Goal: Use online tool/utility: Utilize a website feature to perform a specific function

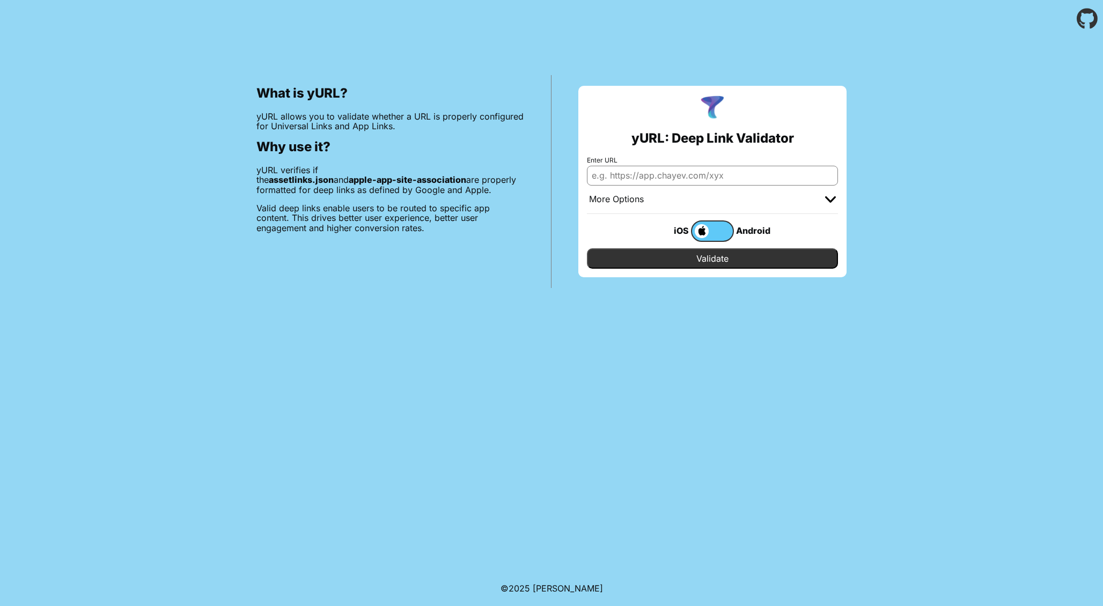
click at [626, 174] on input "Enter URL" at bounding box center [712, 175] width 251 height 19
type input "https://test_energy.beeyond.pro"
click at [726, 255] on input "Validate" at bounding box center [712, 258] width 251 height 20
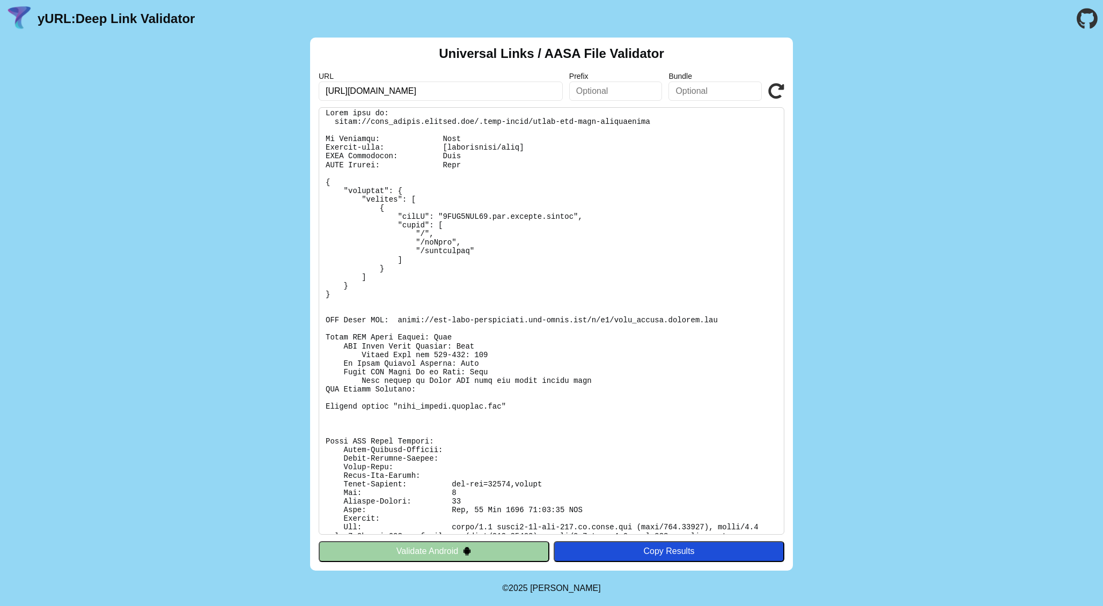
scroll to position [20, 0]
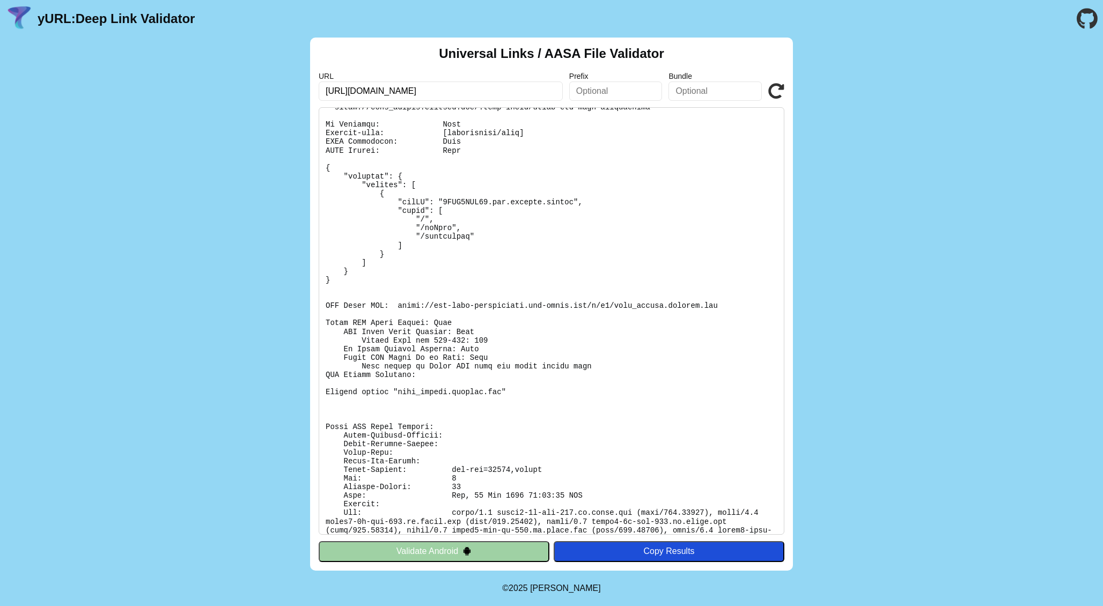
click at [455, 330] on pre at bounding box center [552, 321] width 466 height 428
click at [454, 336] on pre at bounding box center [552, 321] width 466 height 428
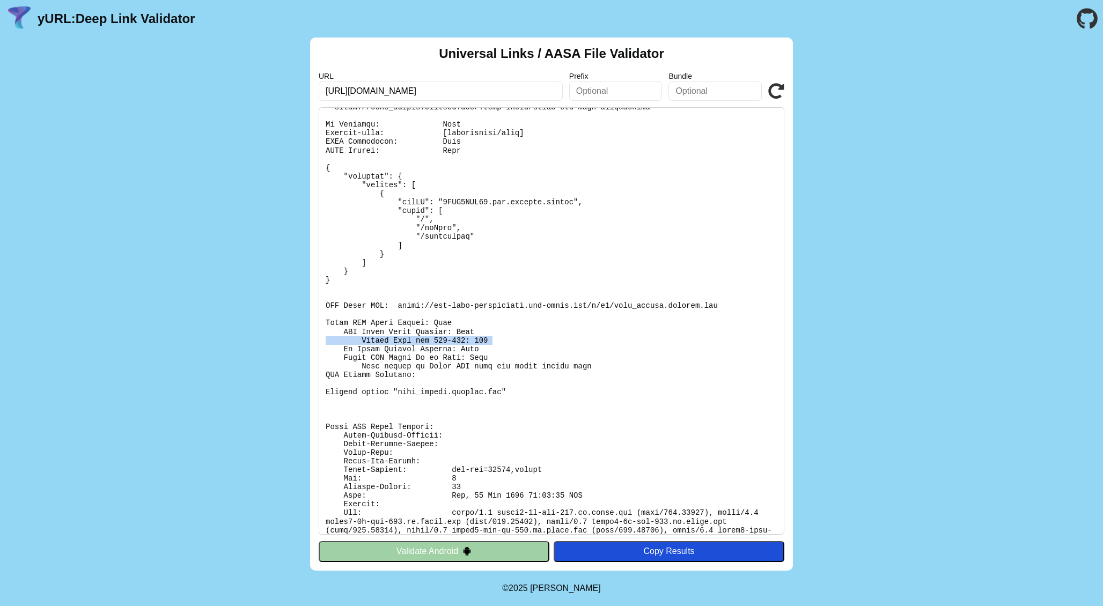
click at [454, 336] on pre at bounding box center [552, 321] width 466 height 428
click at [459, 350] on pre at bounding box center [552, 321] width 466 height 428
click at [461, 356] on pre at bounding box center [552, 321] width 466 height 428
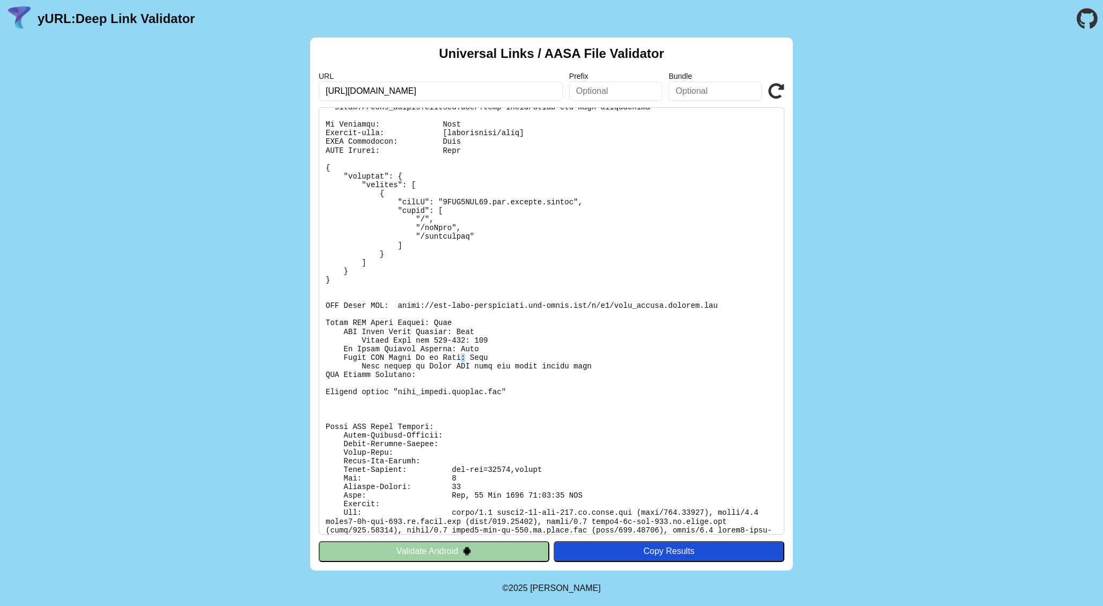
click at [461, 356] on pre at bounding box center [552, 321] width 466 height 428
click at [461, 363] on pre at bounding box center [552, 321] width 466 height 428
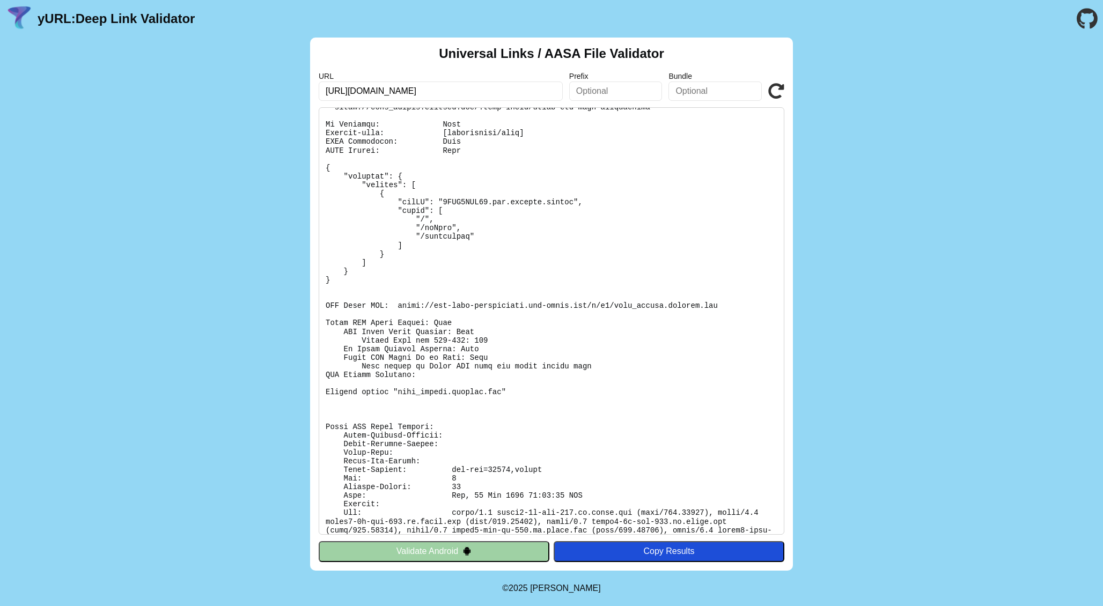
click at [461, 371] on pre at bounding box center [552, 321] width 466 height 428
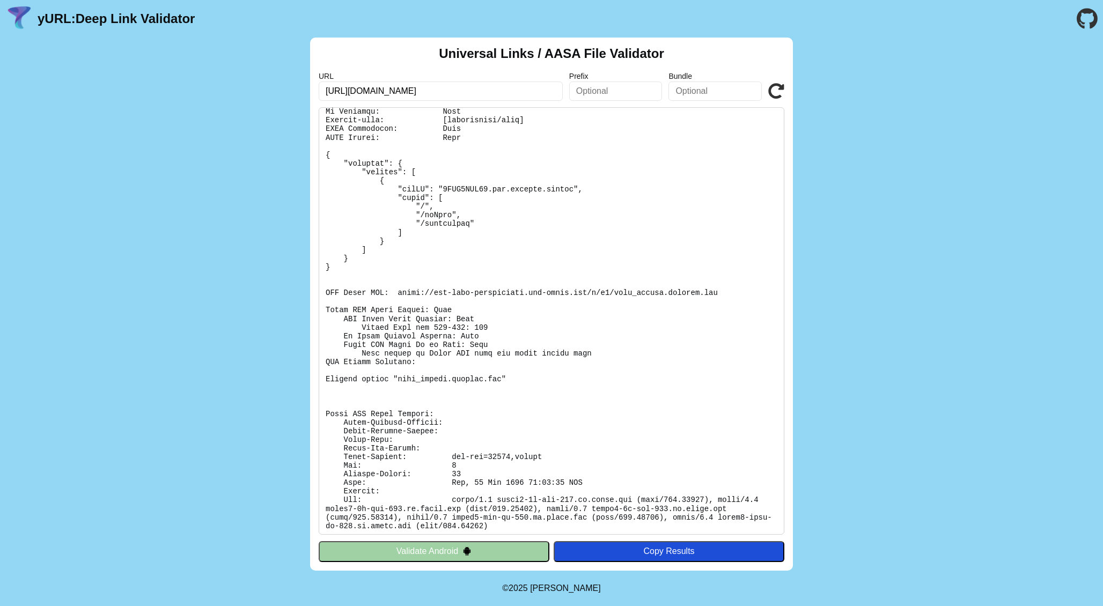
scroll to position [32, 0]
click at [370, 90] on input "https://test_energy.beeyond.pro" at bounding box center [441, 91] width 244 height 19
type input "[URL][DOMAIN_NAME]"
click at [776, 87] on icon at bounding box center [776, 91] width 16 height 16
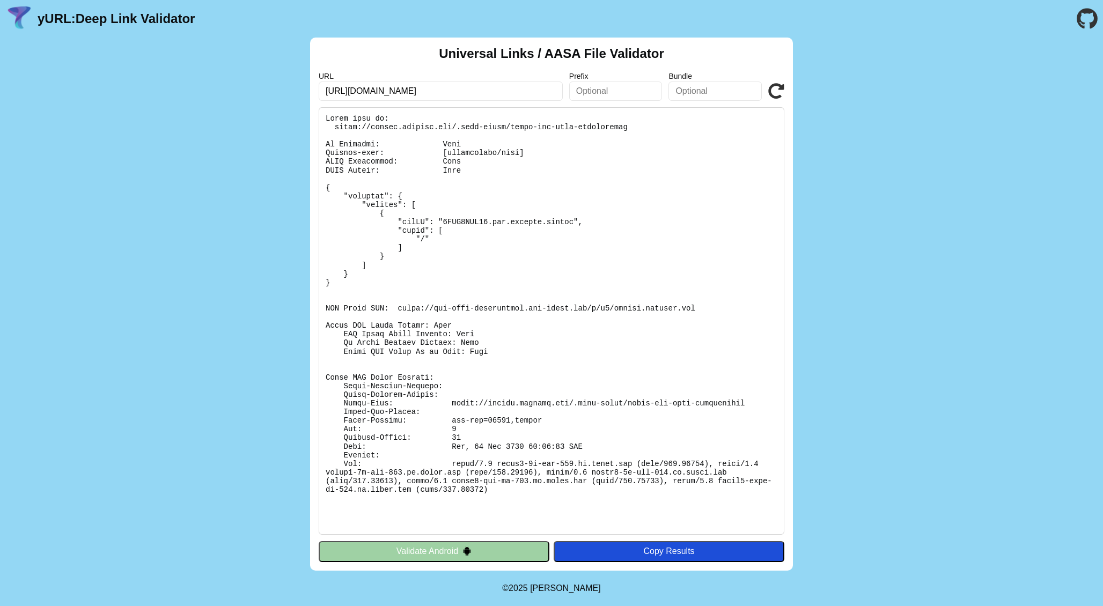
click at [776, 91] on icon at bounding box center [776, 91] width 16 height 16
click at [776, 90] on icon at bounding box center [776, 91] width 16 height 16
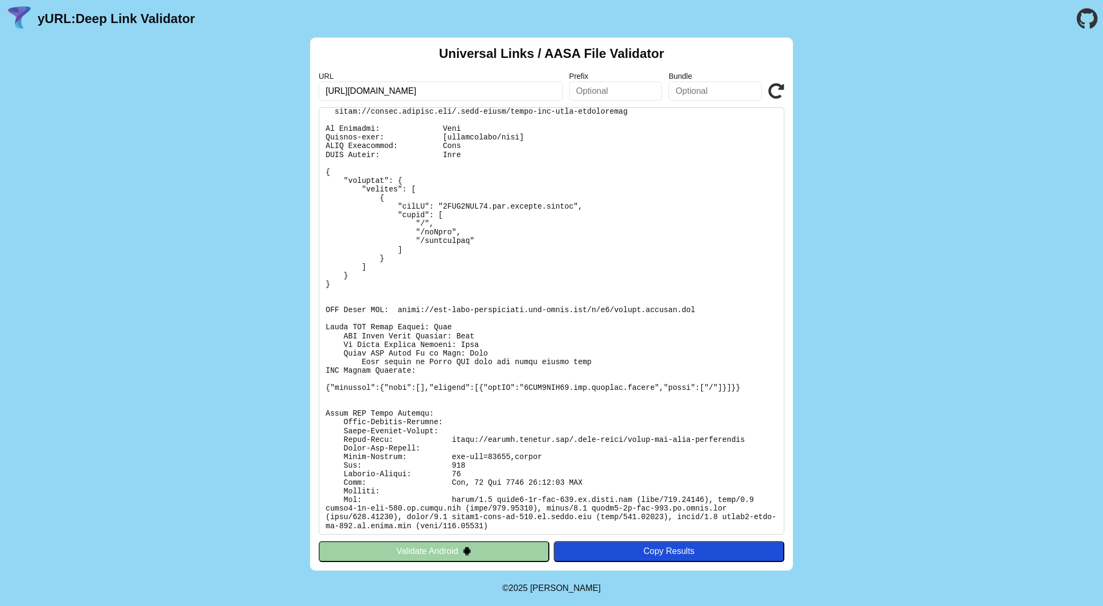
scroll to position [15, 0]
click at [775, 86] on icon at bounding box center [776, 91] width 16 height 16
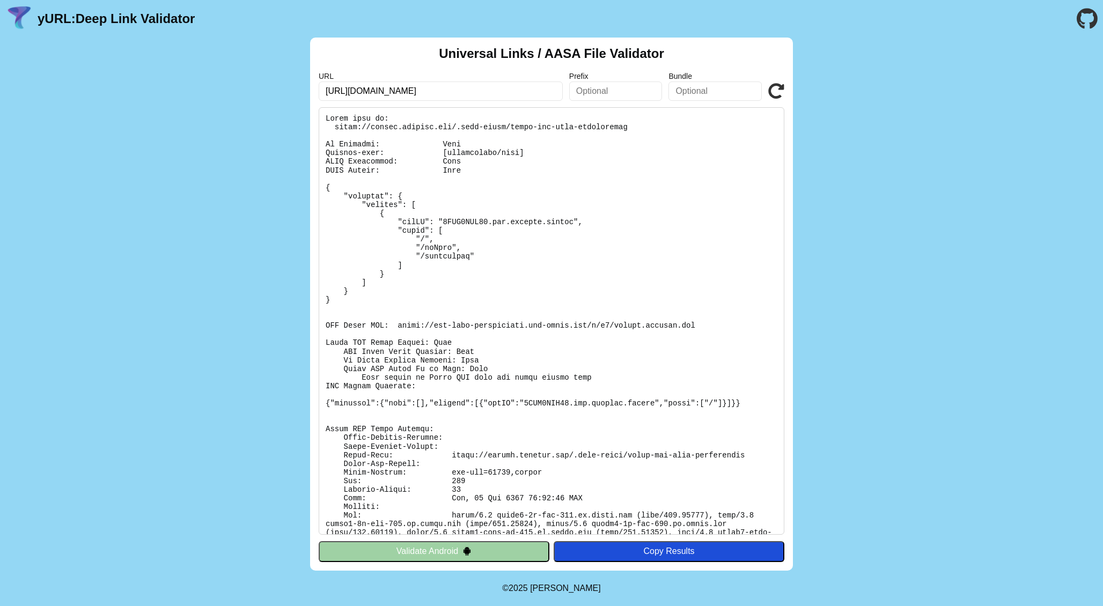
click at [777, 87] on icon at bounding box center [776, 91] width 16 height 16
click at [776, 84] on icon at bounding box center [776, 91] width 16 height 16
click at [776, 89] on icon at bounding box center [776, 91] width 16 height 16
click at [777, 89] on icon at bounding box center [776, 91] width 16 height 16
click at [776, 90] on icon at bounding box center [776, 91] width 16 height 16
